Goal: Information Seeking & Learning: Learn about a topic

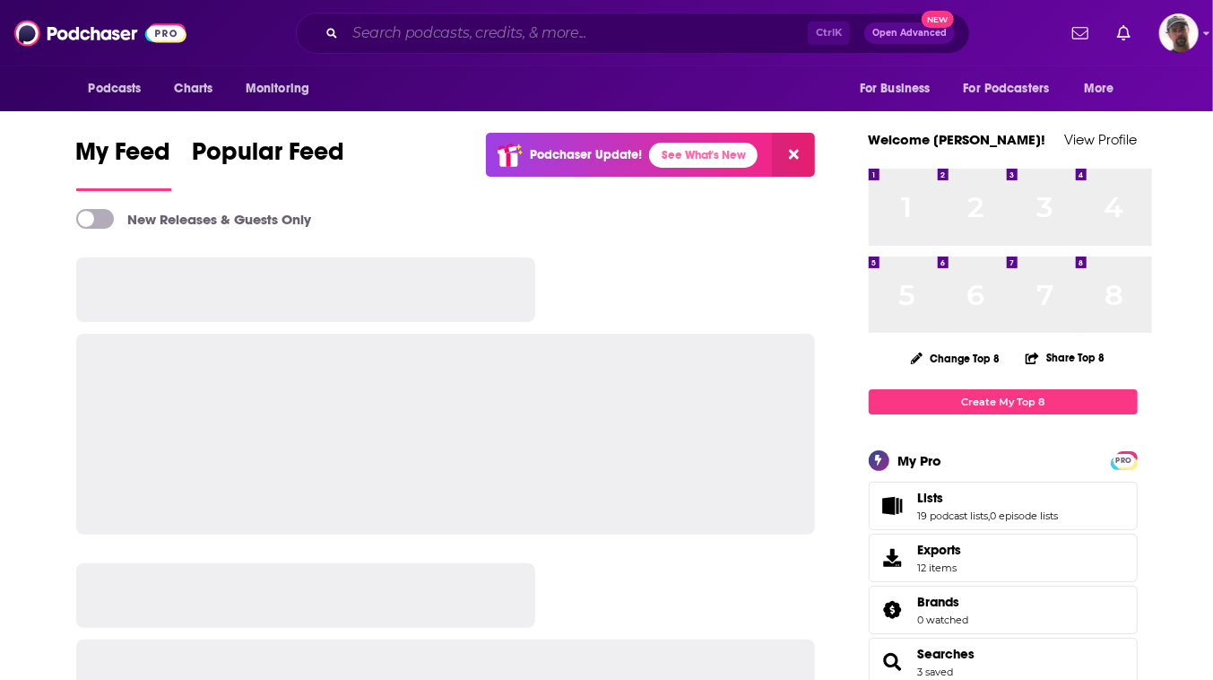
click at [593, 35] on input "Search podcasts, credits, & more..." at bounding box center [576, 33] width 463 height 29
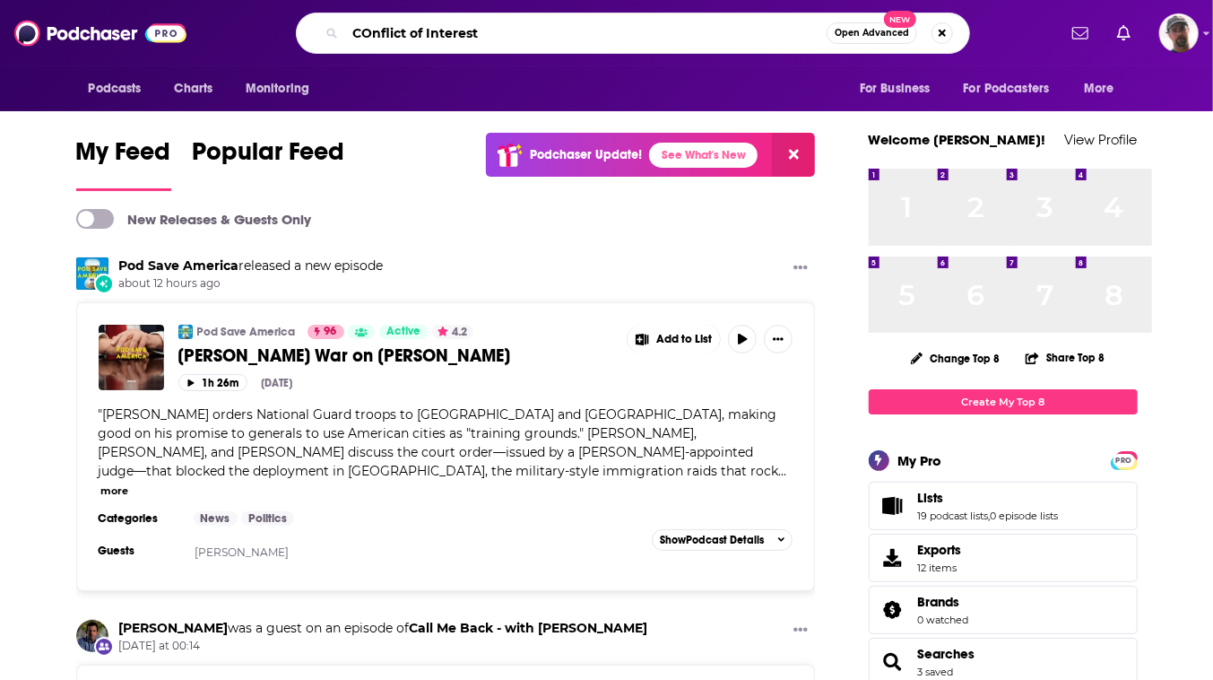
type input "COnflict of Interest"
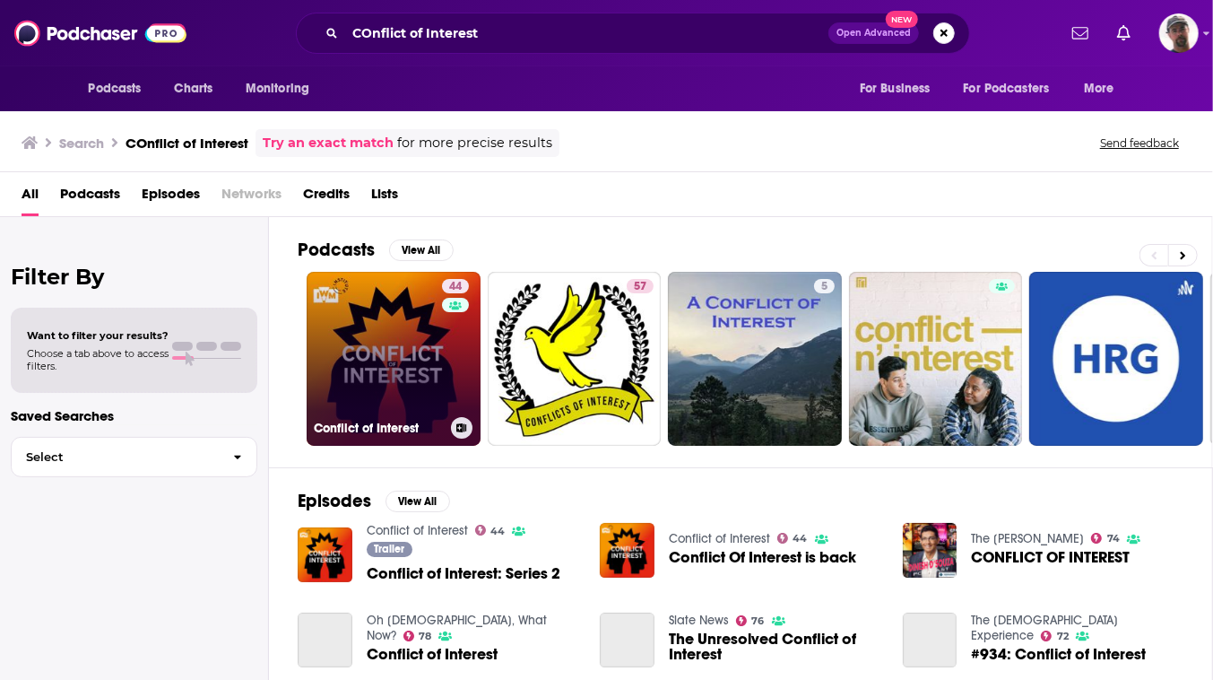
click at [481, 421] on link "44 Conflict of Interest" at bounding box center [394, 359] width 174 height 174
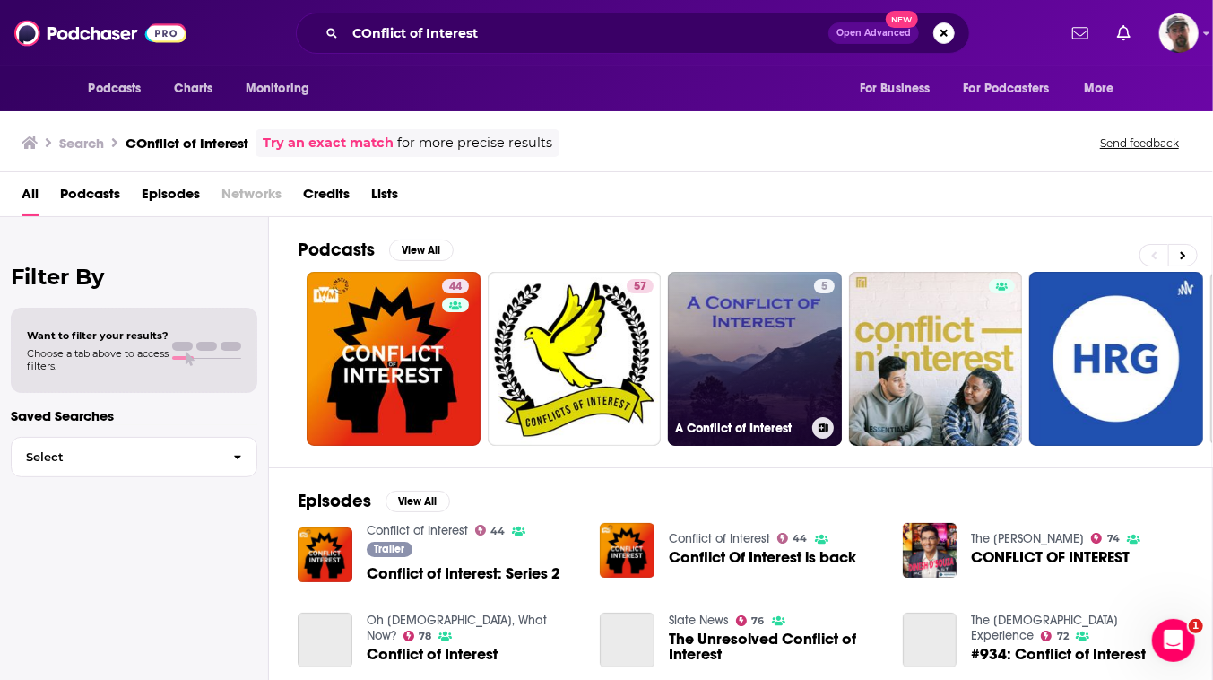
click at [826, 395] on link "5 A Conflict of Interest" at bounding box center [755, 359] width 174 height 174
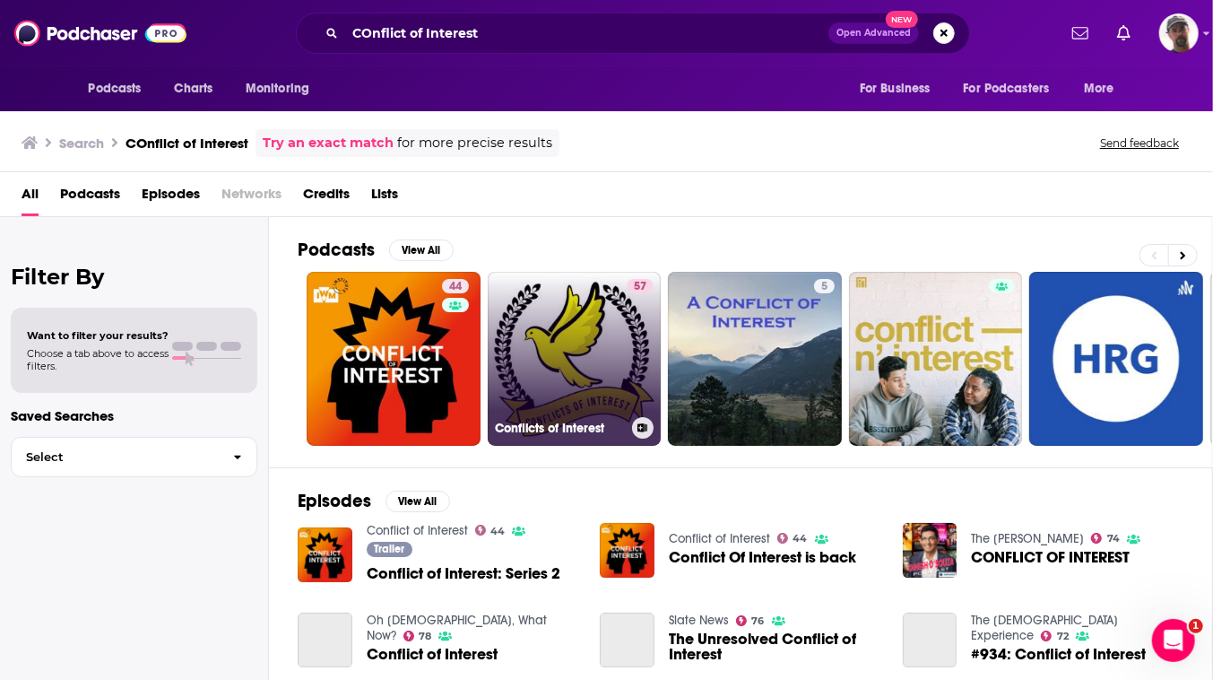
click at [624, 410] on link "57 Conflicts of Interest" at bounding box center [575, 359] width 174 height 174
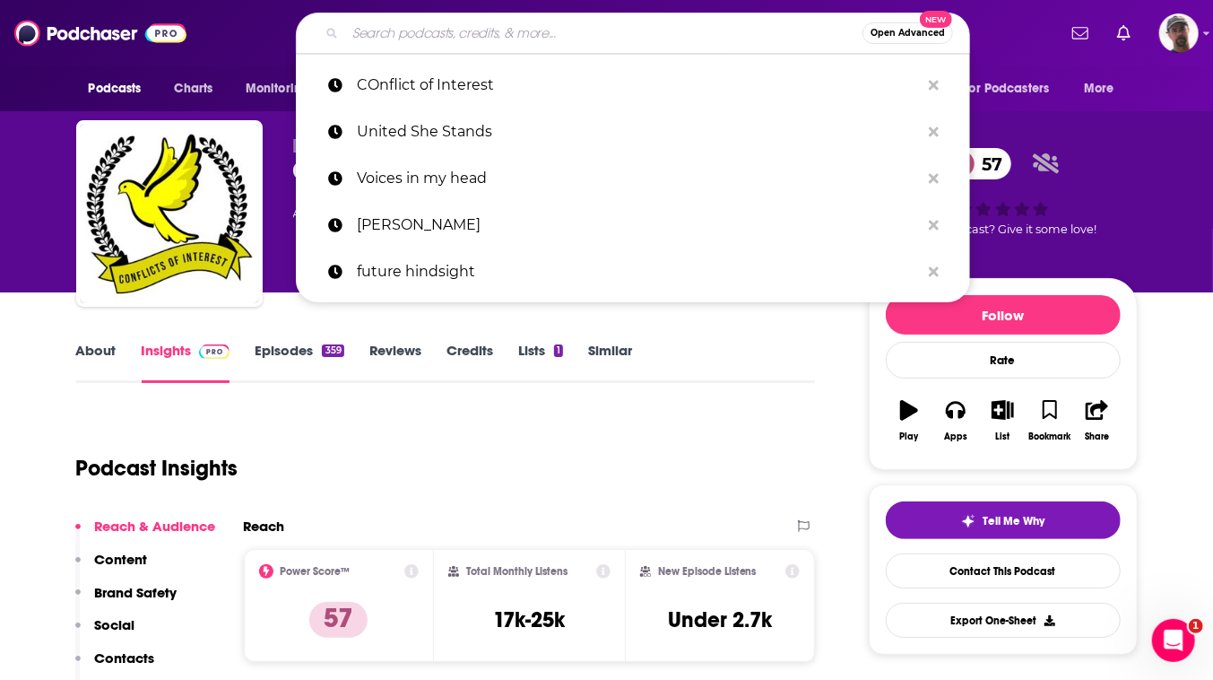
click at [597, 34] on input "Search podcasts, credits, & more..." at bounding box center [603, 33] width 517 height 29
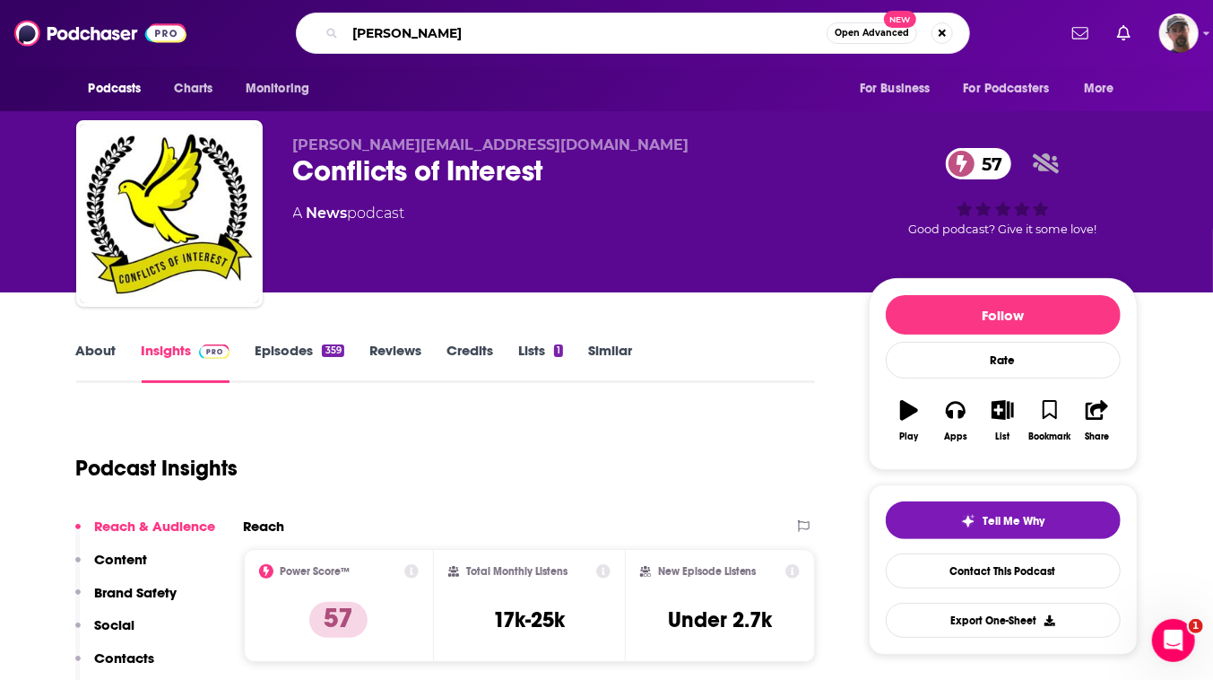
click at [597, 34] on input "[PERSON_NAME]" at bounding box center [586, 33] width 482 height 29
type input "[PERSON_NAME]"
